Goal: Transaction & Acquisition: Book appointment/travel/reservation

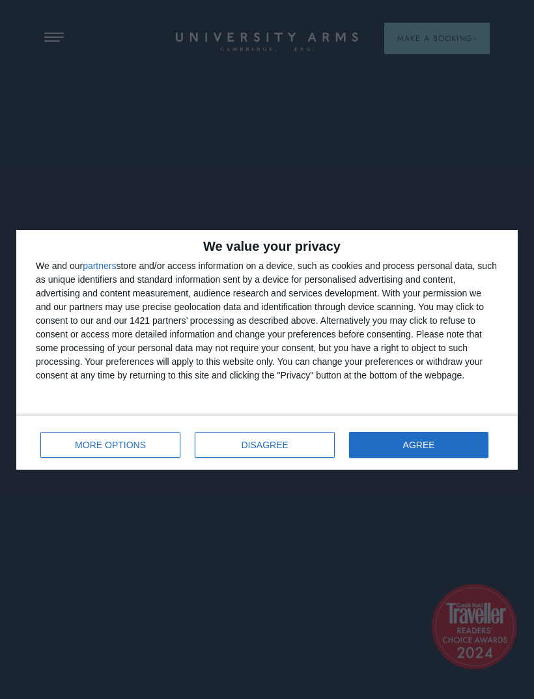
click at [444, 445] on button "AGREE" at bounding box center [418, 445] width 139 height 26
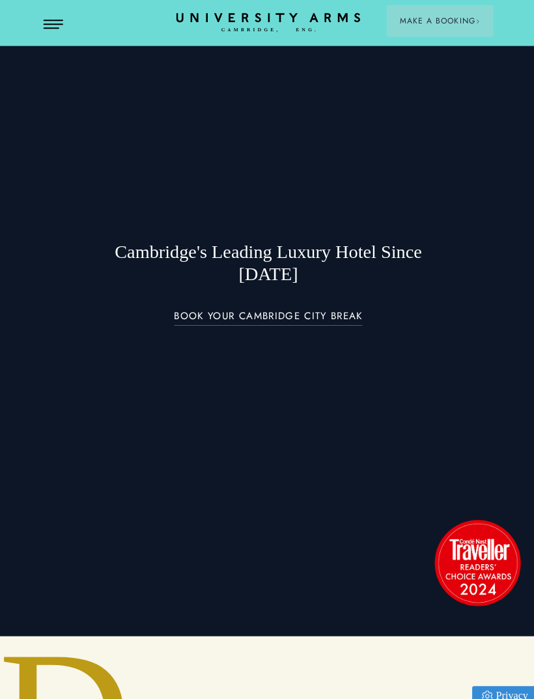
scroll to position [70, 0]
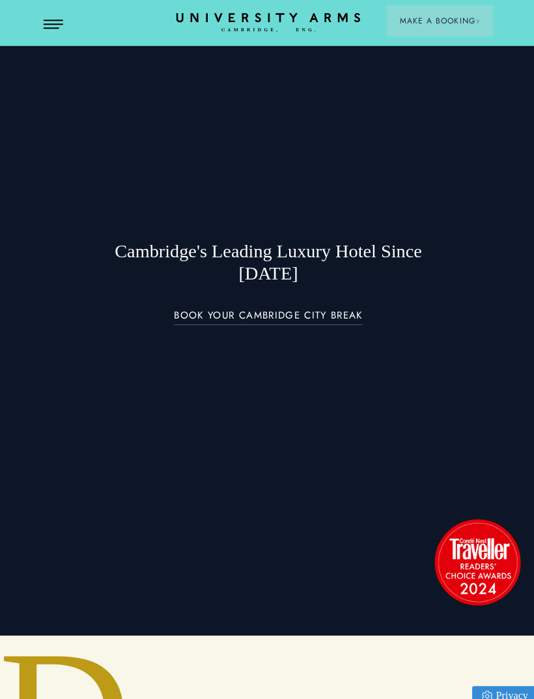
click at [340, 320] on link "BOOK YOUR CAMBRIDGE CITY BREAK" at bounding box center [267, 314] width 187 height 15
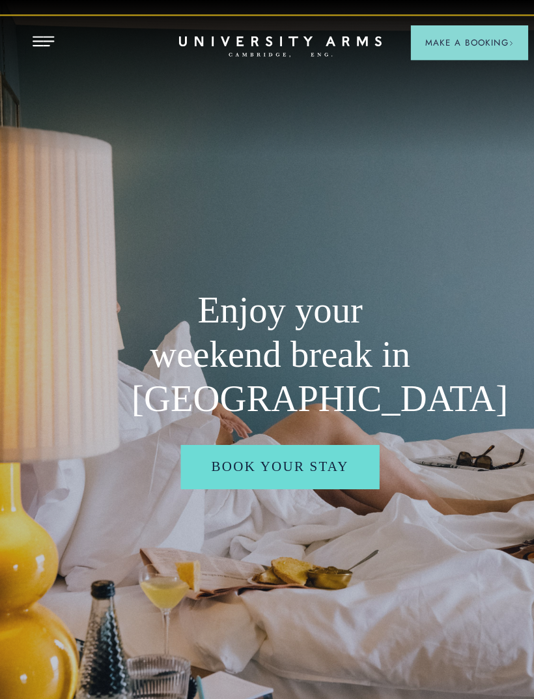
click at [54, 33] on span "Open Menu" at bounding box center [59, 33] width 10 height 1
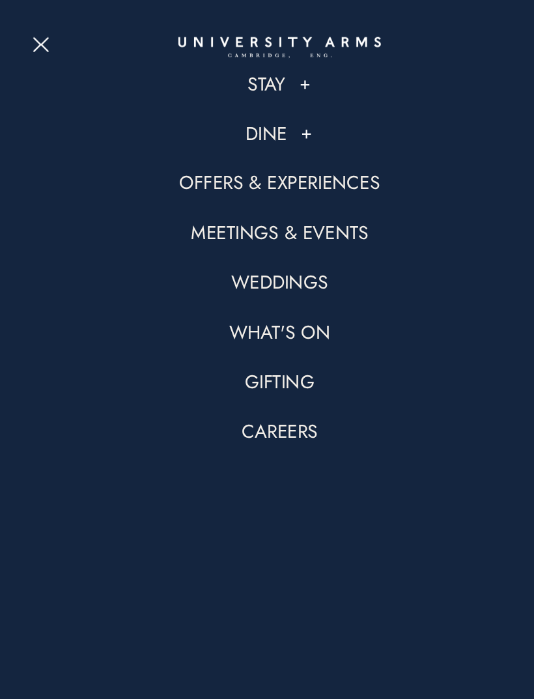
click at [285, 115] on button at bounding box center [291, 120] width 13 height 13
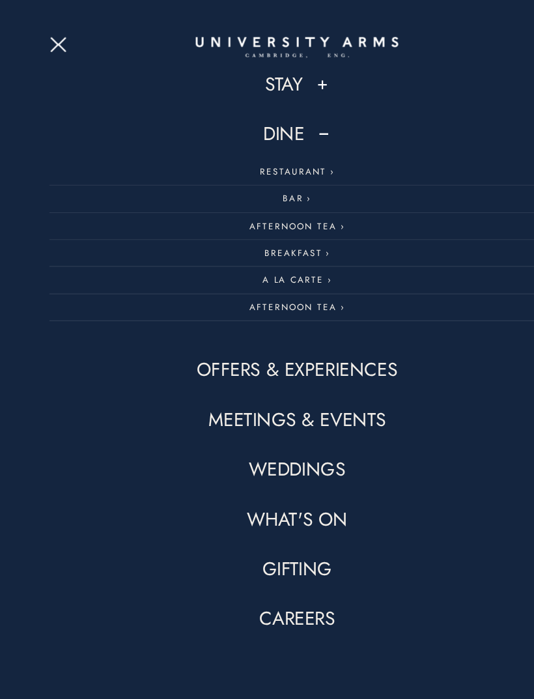
click at [49, 44] on span "Open Menu" at bounding box center [50, 43] width 8 height 8
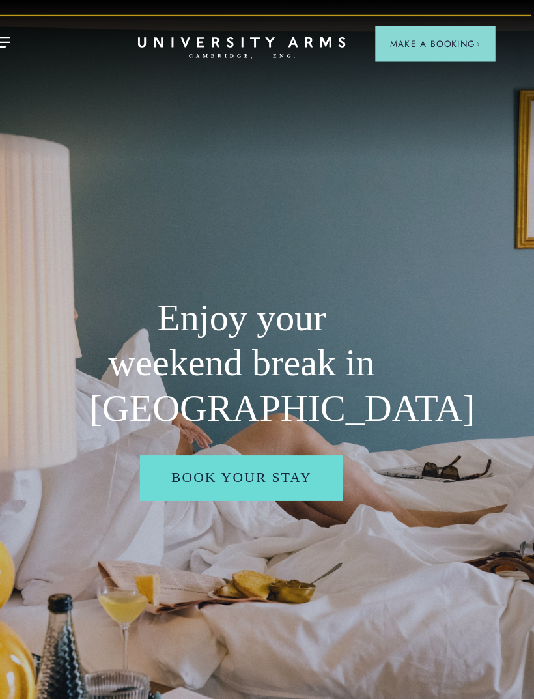
click at [397, 40] on span "Make a Booking" at bounding box center [436, 39] width 79 height 12
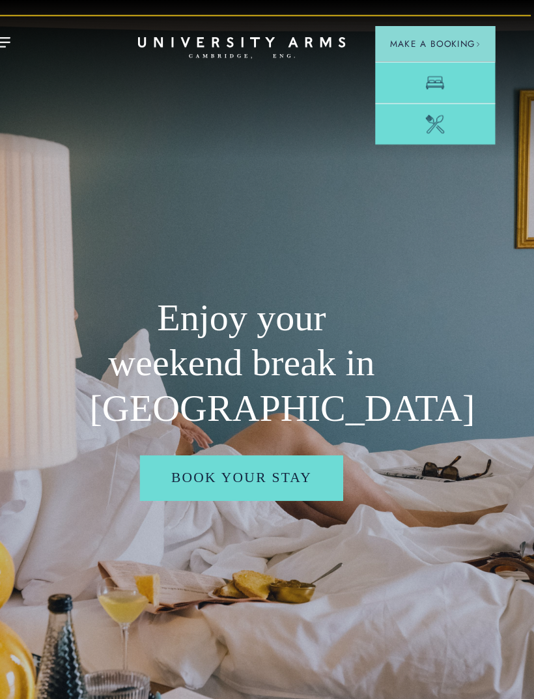
click at [392, 74] on link "Room" at bounding box center [436, 72] width 105 height 36
